Goal: Task Accomplishment & Management: Use online tool/utility

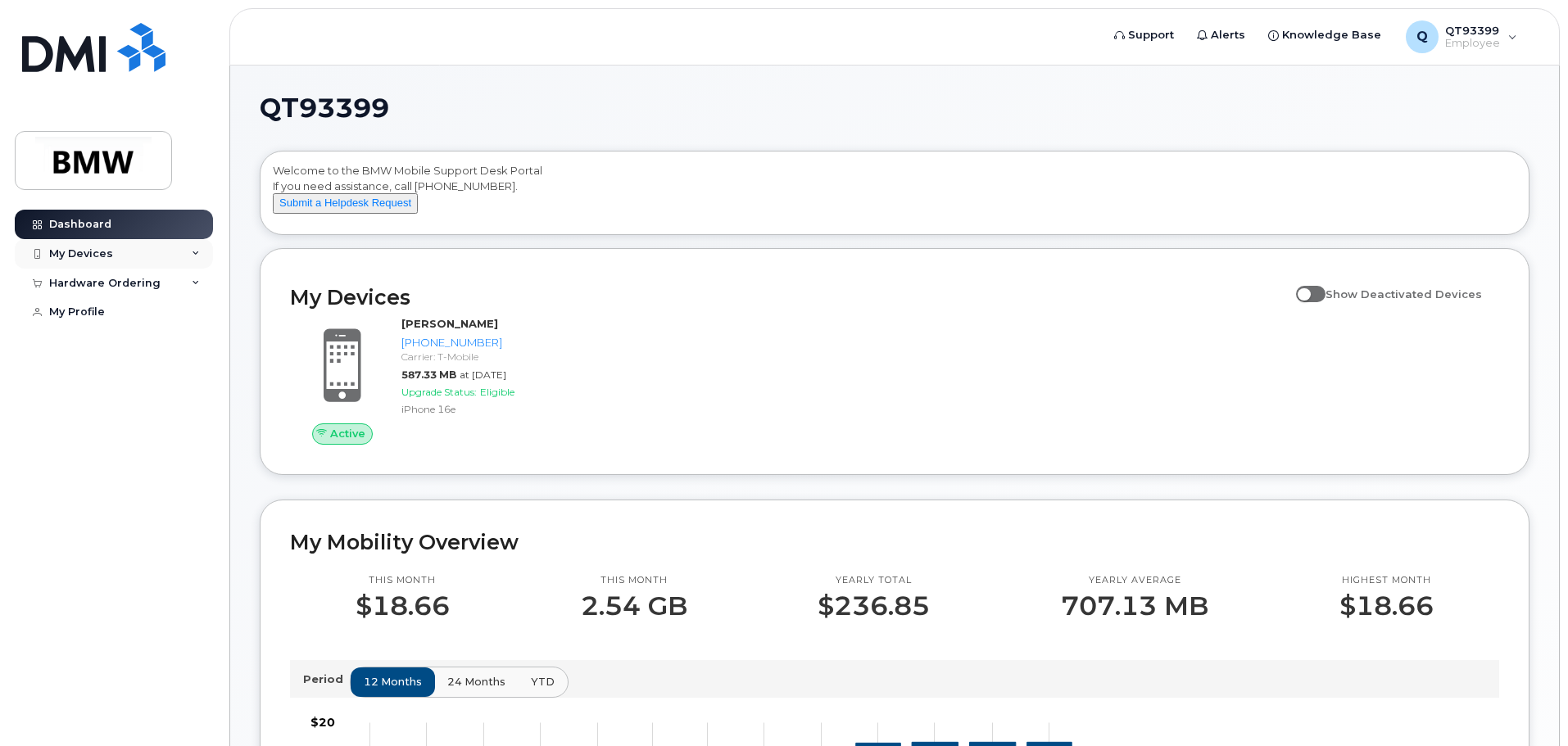
click at [191, 251] on icon at bounding box center [195, 254] width 9 height 9
click at [178, 286] on div "Hardware Ordering" at bounding box center [114, 283] width 198 height 29
